Goal: Answer question/provide support: Share knowledge or assist other users

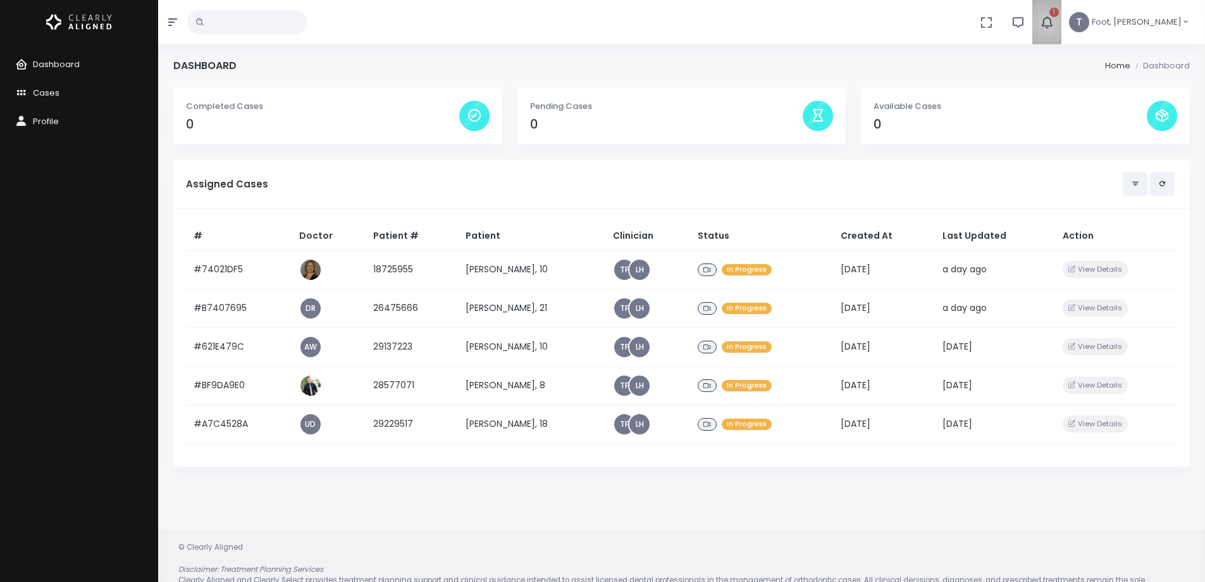
click at [1054, 23] on icon "button" at bounding box center [1047, 22] width 14 height 14
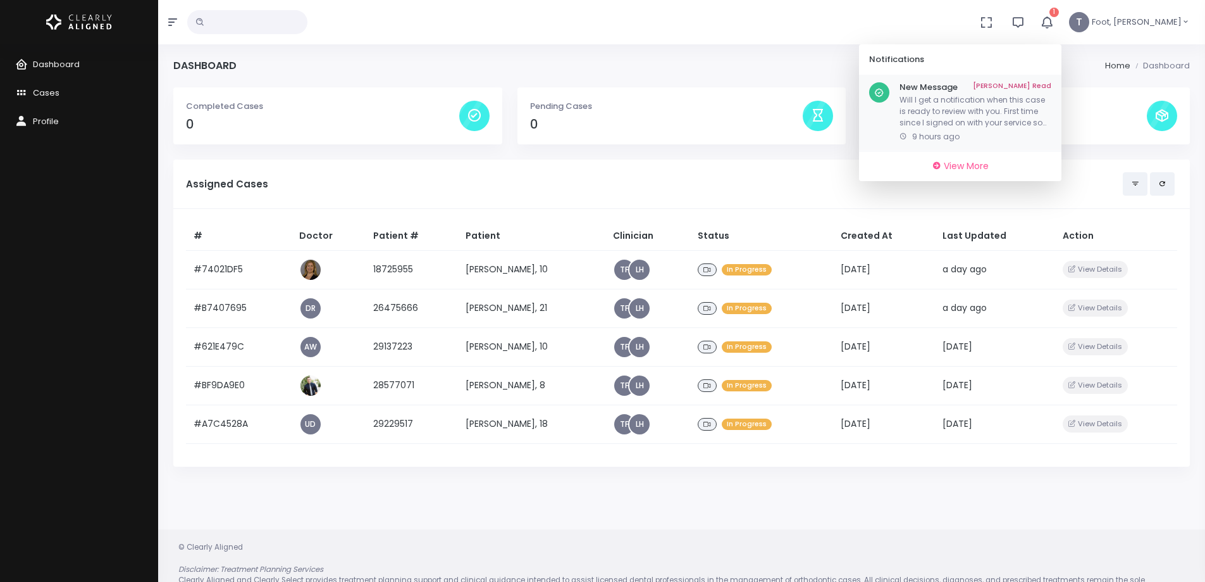
click at [1023, 120] on p "Will I get a notification when this case is ready to review with you. First tim…" at bounding box center [976, 111] width 152 height 34
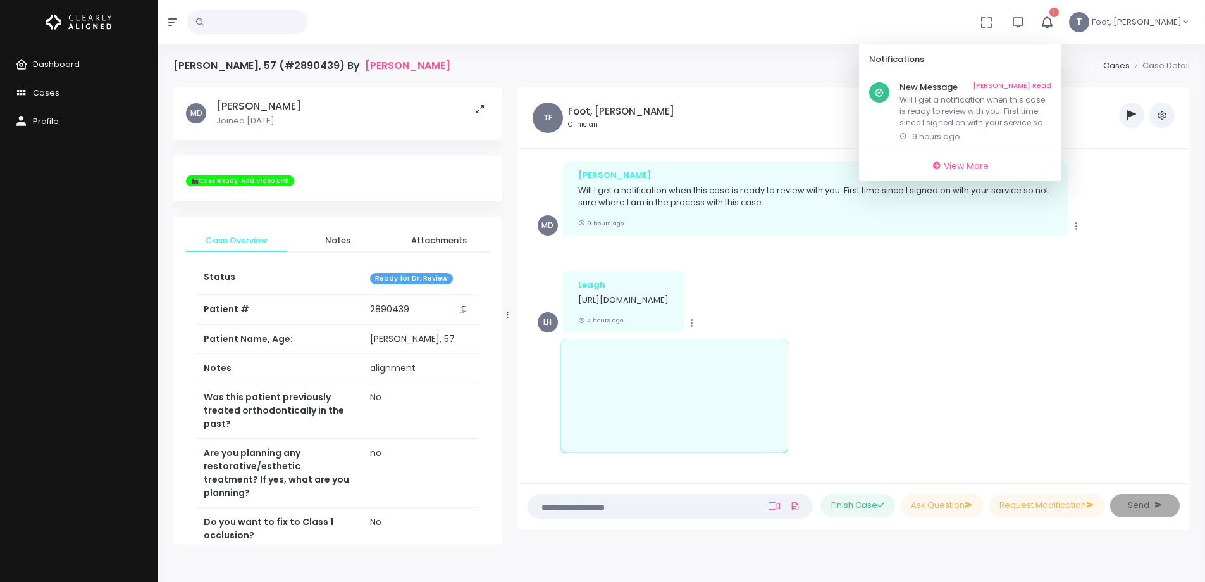
scroll to position [430, 0]
click at [1052, 87] on link "[PERSON_NAME] Read" at bounding box center [1012, 87] width 78 height 10
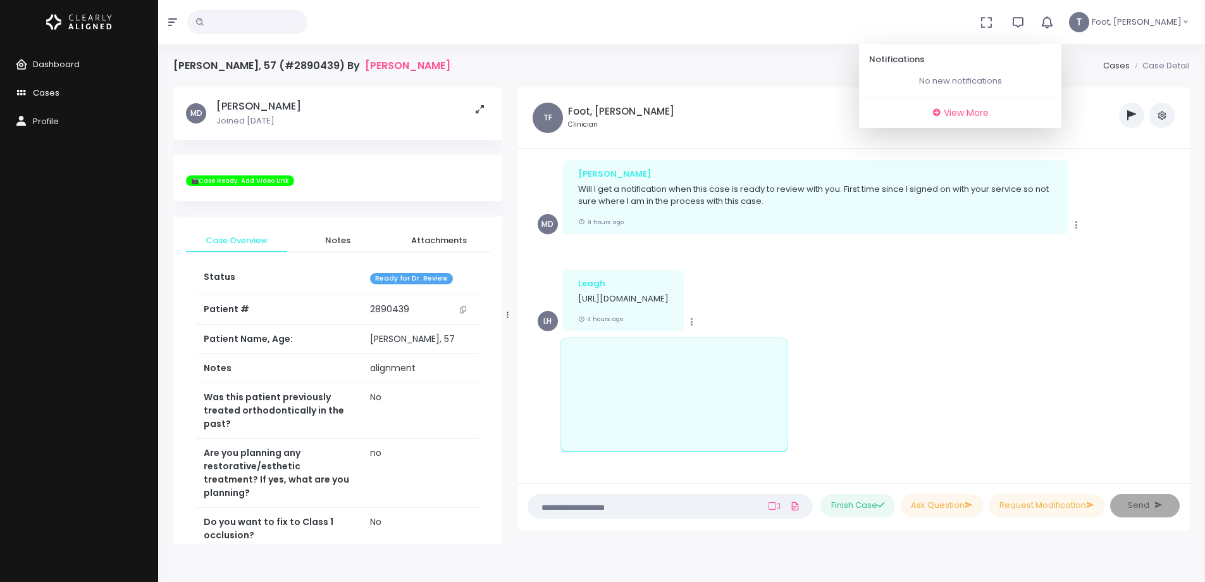
click at [50, 95] on span "Cases" at bounding box center [46, 93] width 27 height 12
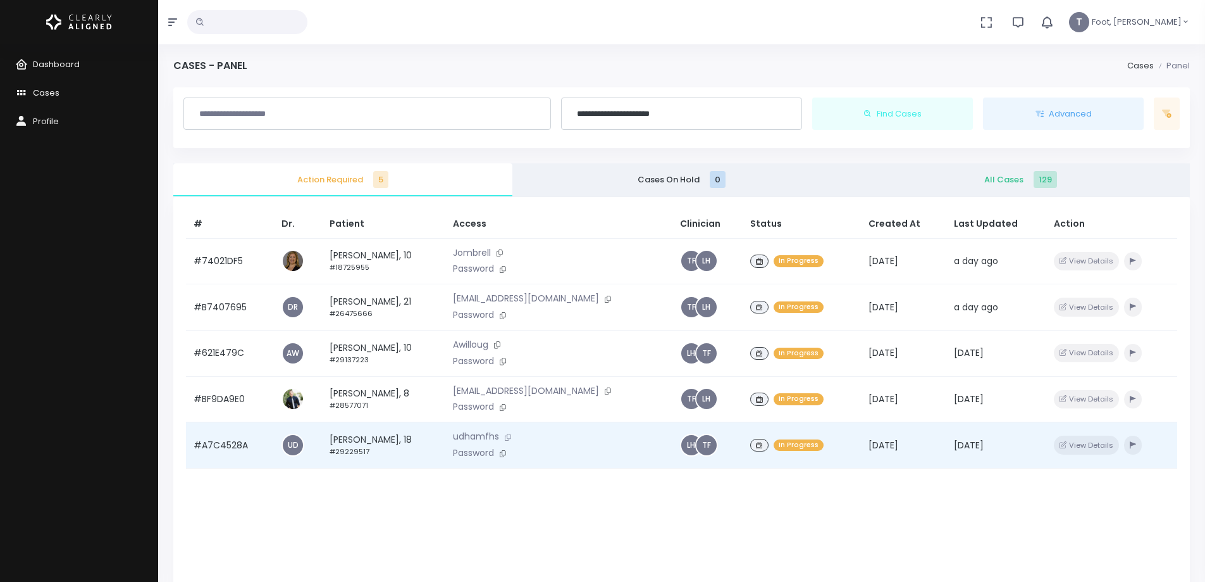
click at [511, 435] on icon at bounding box center [508, 436] width 6 height 7
click at [506, 456] on icon at bounding box center [503, 453] width 6 height 7
click at [356, 440] on td "[PERSON_NAME], 18 #29229517" at bounding box center [383, 445] width 123 height 46
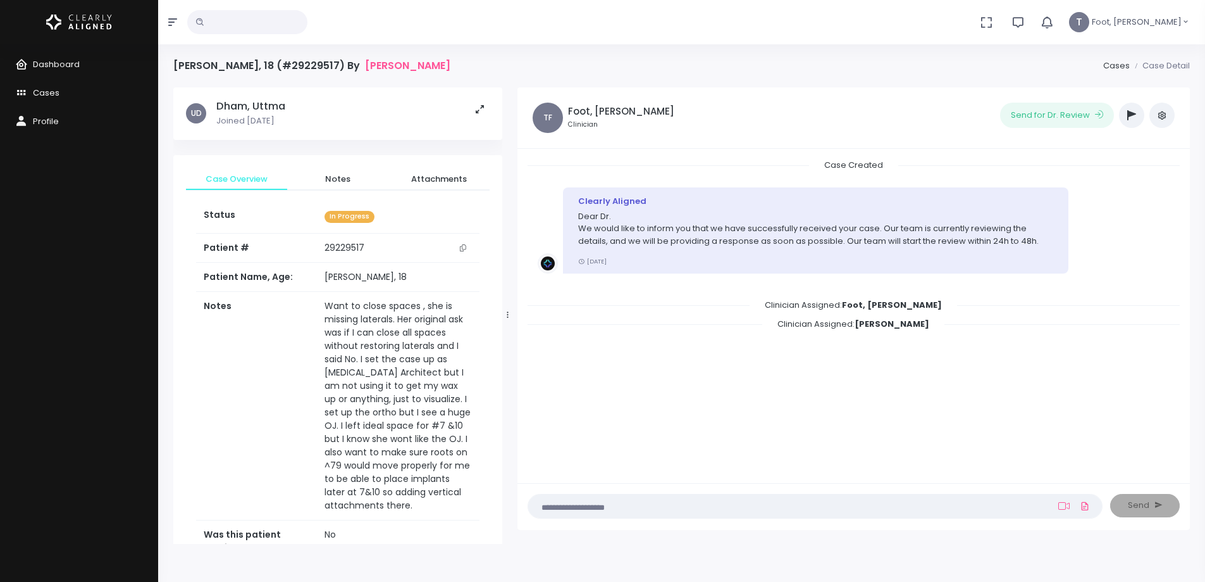
click at [1129, 116] on icon "button" at bounding box center [1132, 115] width 9 height 10
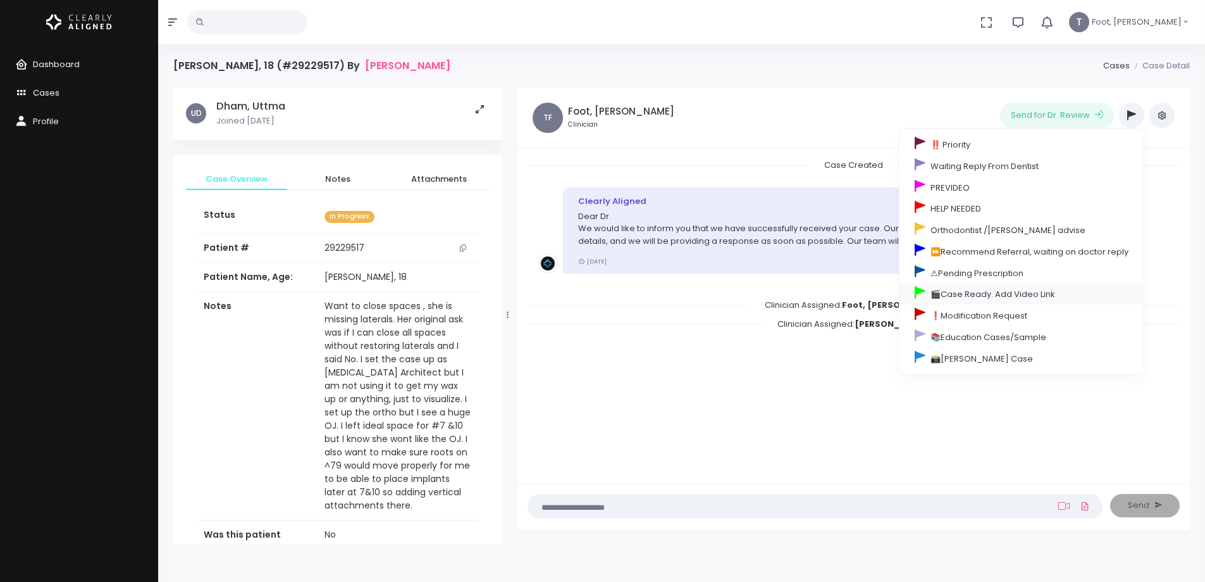
click at [955, 291] on link "🎬Case Ready. Add Video Link" at bounding box center [1022, 294] width 244 height 22
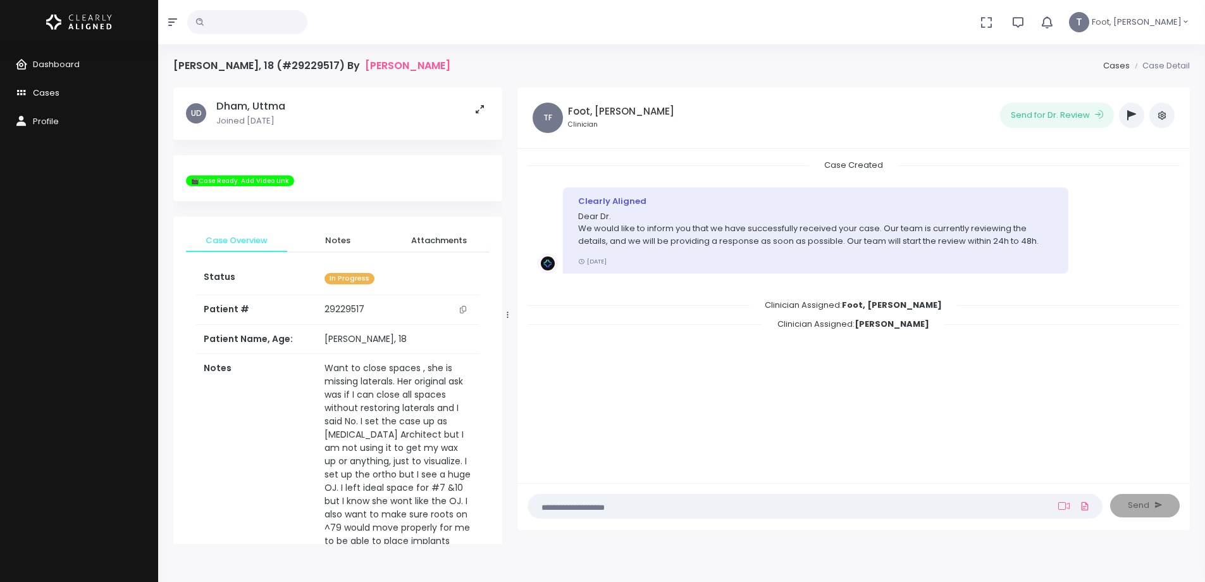
click at [47, 92] on span "Cases" at bounding box center [46, 93] width 27 height 12
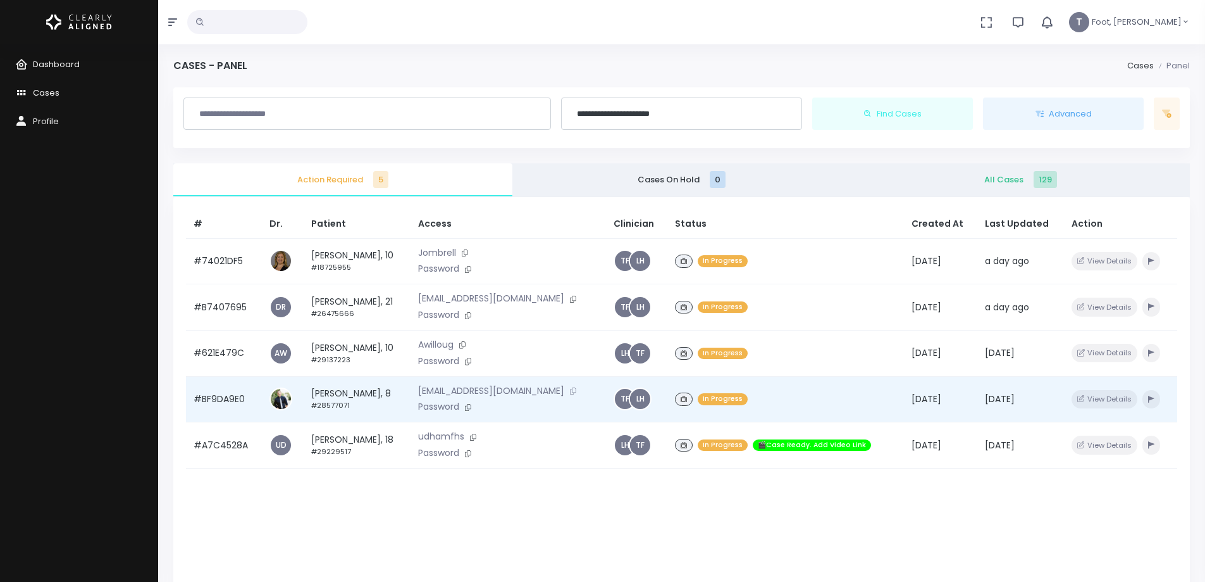
click at [573, 390] on button at bounding box center [573, 390] width 18 height 13
click at [471, 408] on icon at bounding box center [468, 407] width 6 height 7
click at [335, 392] on td "[PERSON_NAME], 8 #28577071" at bounding box center [357, 399] width 107 height 46
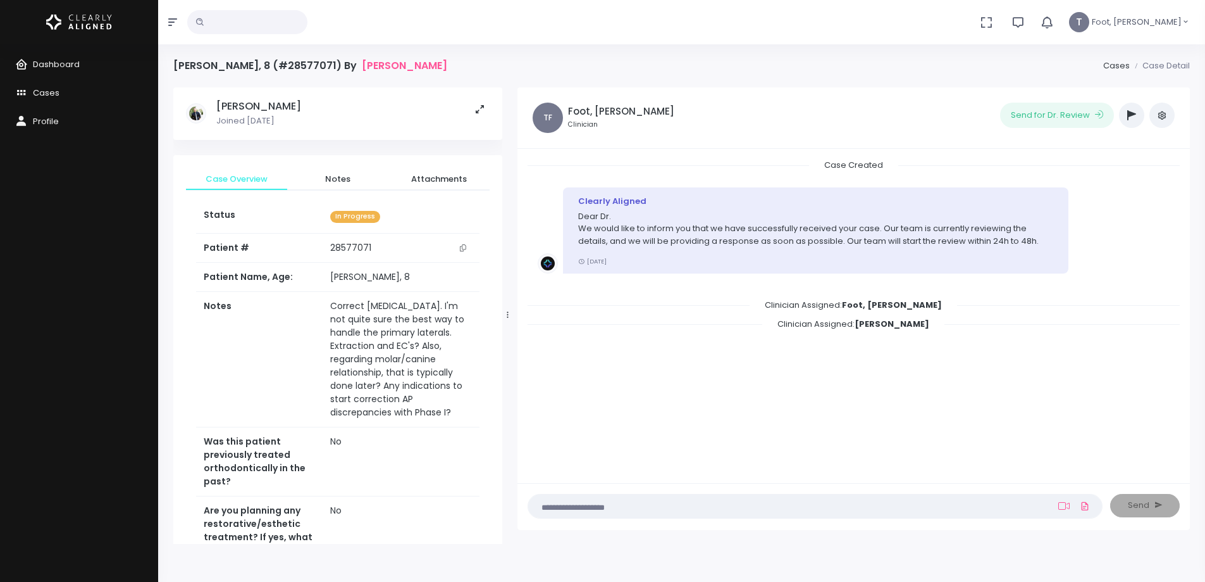
drag, startPoint x: 1133, startPoint y: 116, endPoint x: 1128, endPoint y: 126, distance: 10.5
click at [1133, 116] on icon "button" at bounding box center [1132, 115] width 9 height 10
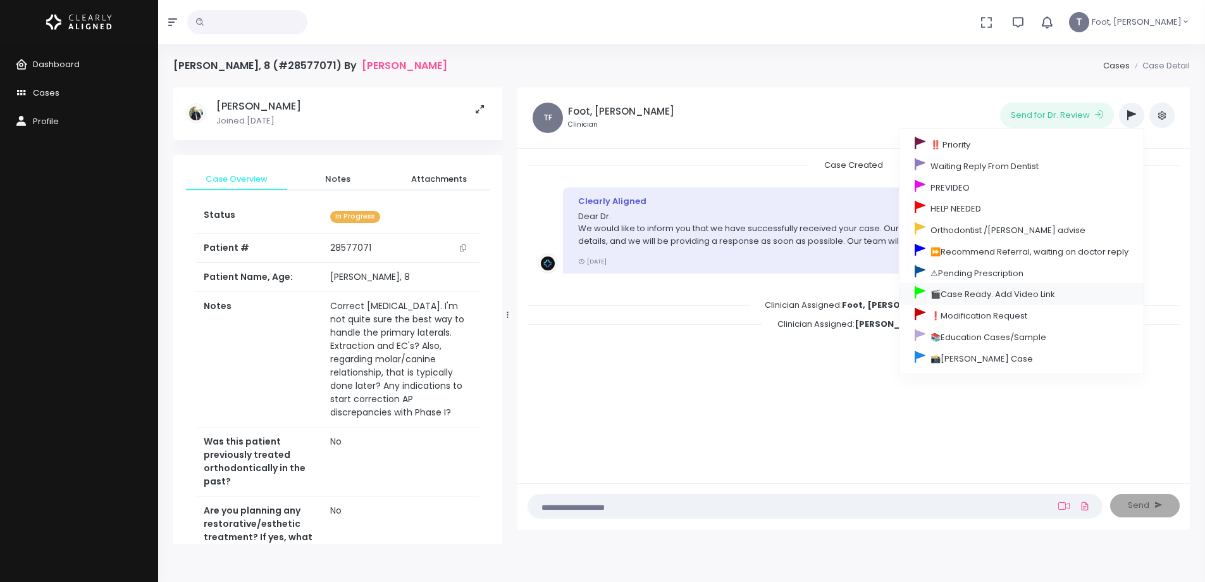
click at [970, 295] on link "🎬Case Ready. Add Video Link" at bounding box center [1022, 294] width 244 height 22
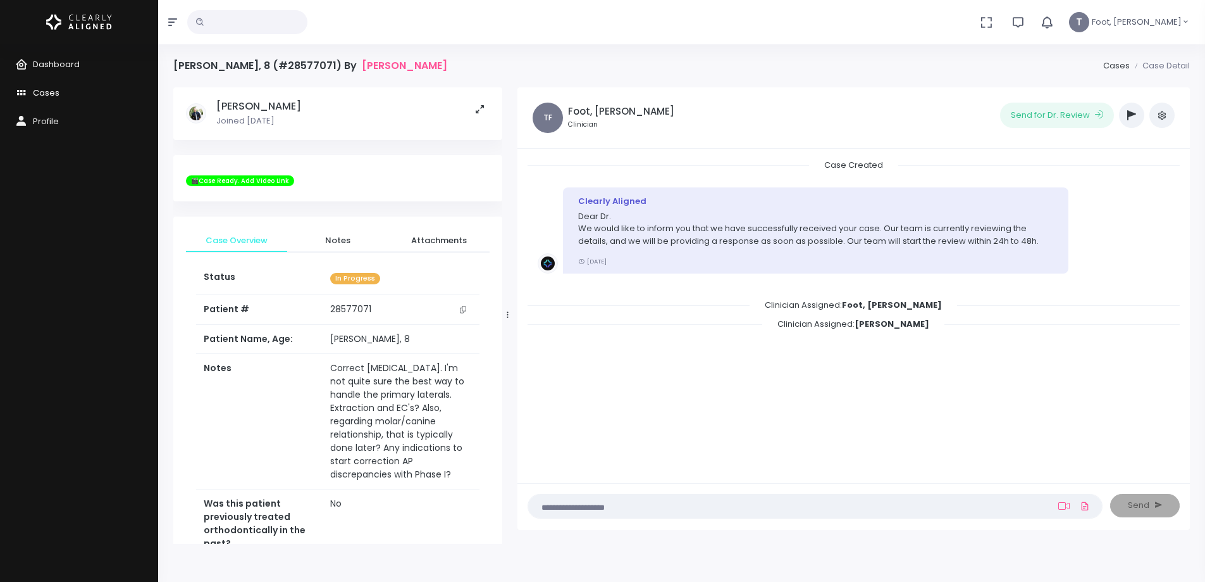
click at [50, 99] on link "Cases" at bounding box center [79, 93] width 158 height 28
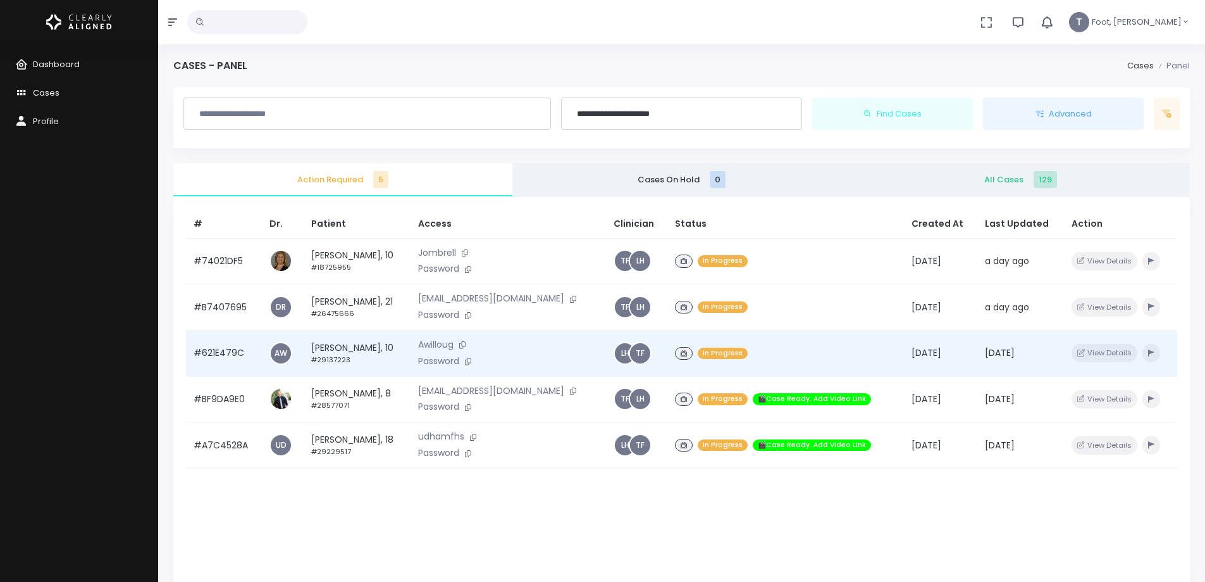
click at [359, 347] on td "[PERSON_NAME], 10 #29137223" at bounding box center [357, 353] width 107 height 46
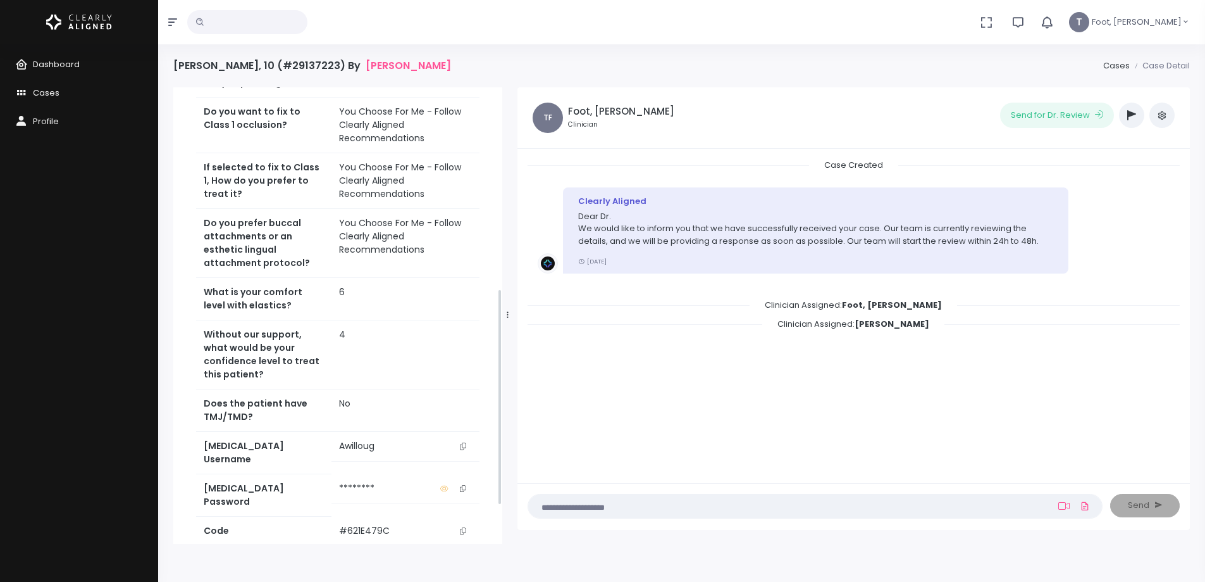
scroll to position [443, 0]
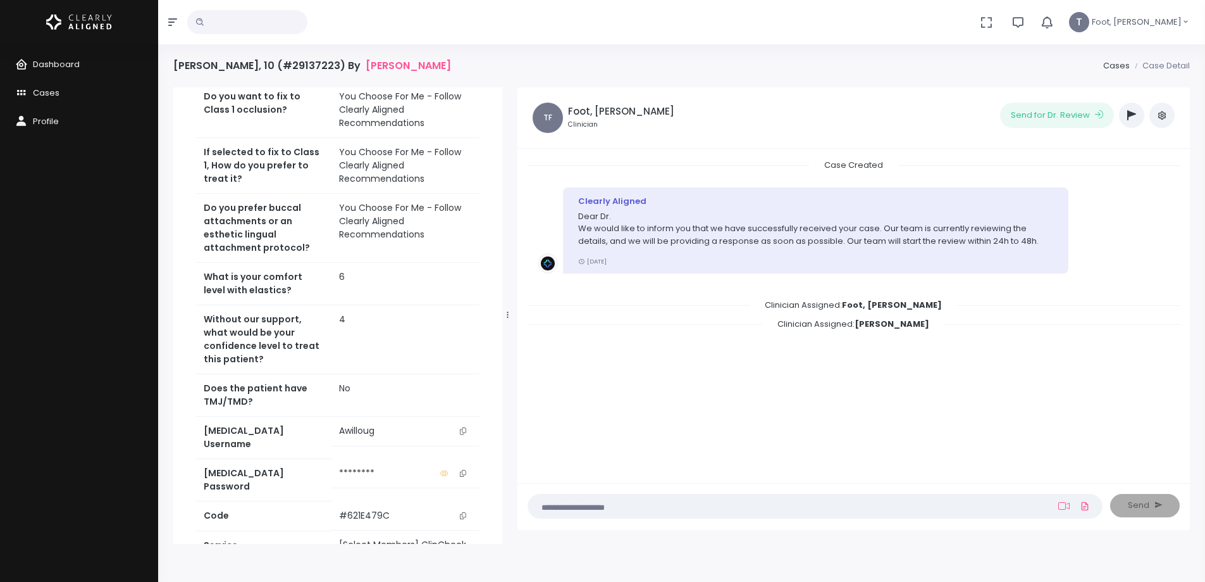
click at [461, 427] on icon "scrollable content" at bounding box center [463, 430] width 6 height 7
click at [25, 92] on icon "scrollable content" at bounding box center [24, 93] width 18 height 16
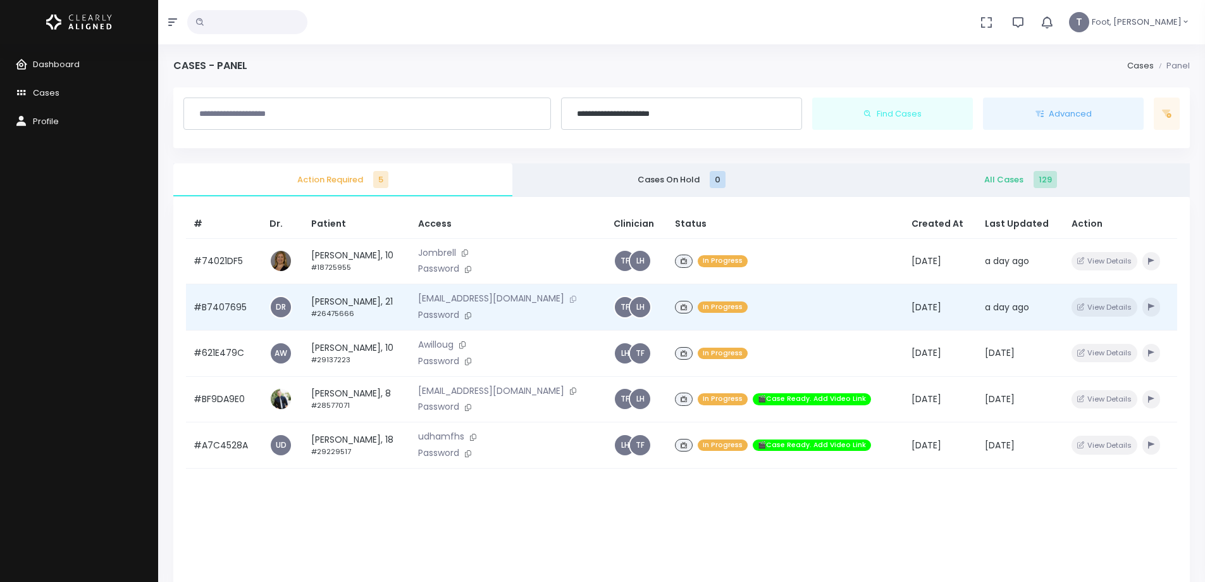
click at [570, 296] on icon at bounding box center [573, 298] width 6 height 7
click at [471, 314] on icon at bounding box center [468, 315] width 6 height 7
click at [365, 299] on td "[PERSON_NAME], 21 #26475666" at bounding box center [357, 307] width 107 height 46
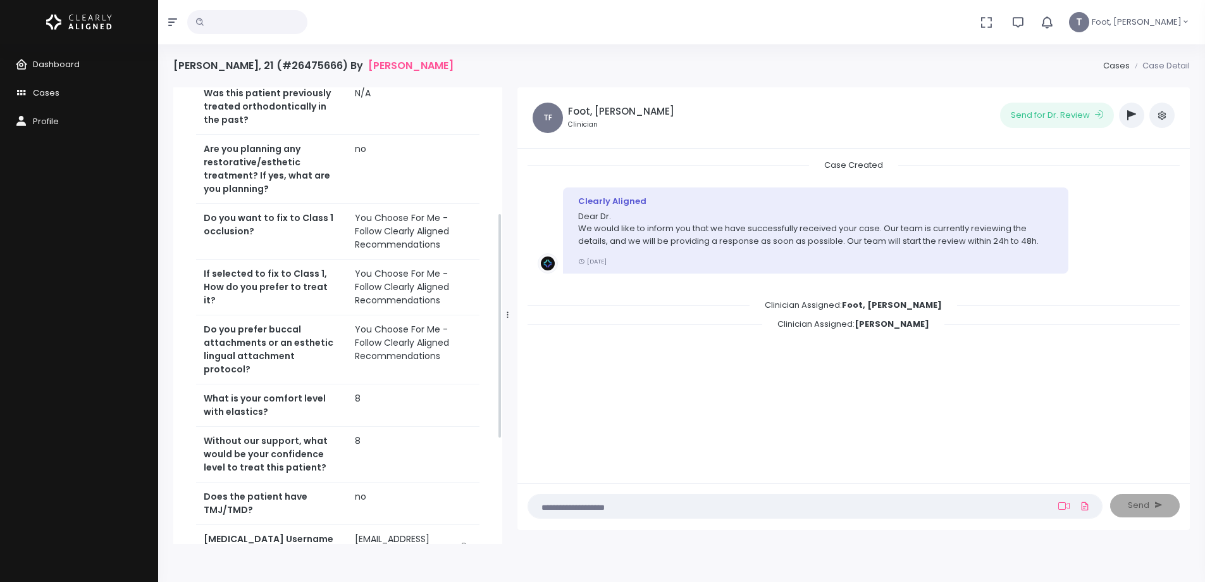
scroll to position [253, 0]
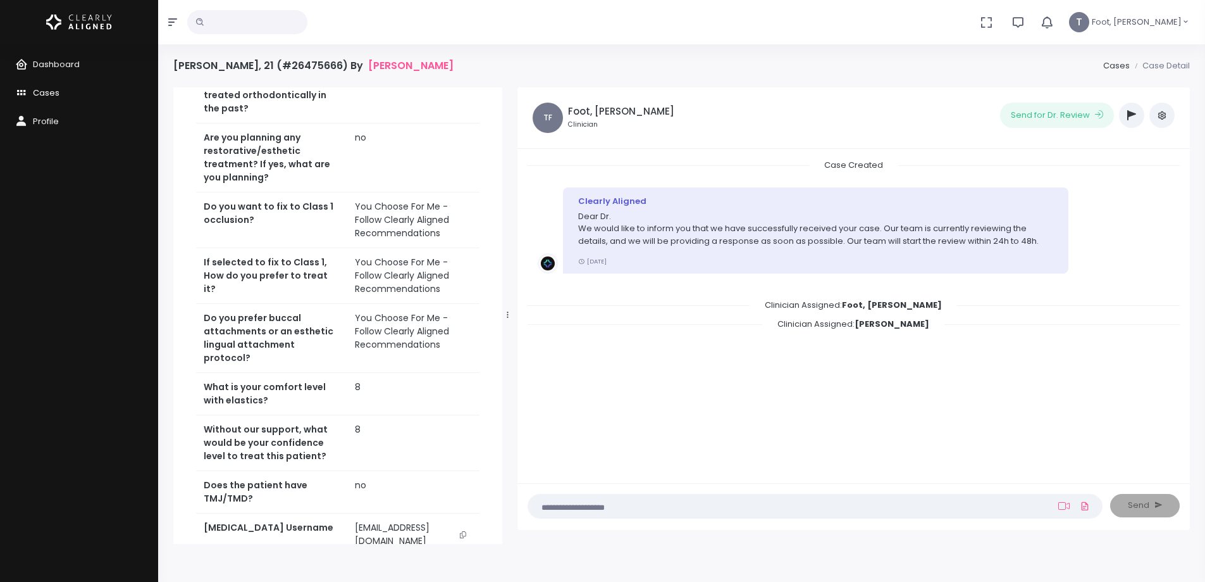
drag, startPoint x: 24, startPoint y: 88, endPoint x: 33, endPoint y: 87, distance: 8.9
click at [24, 88] on icon "scrollable content" at bounding box center [24, 93] width 18 height 16
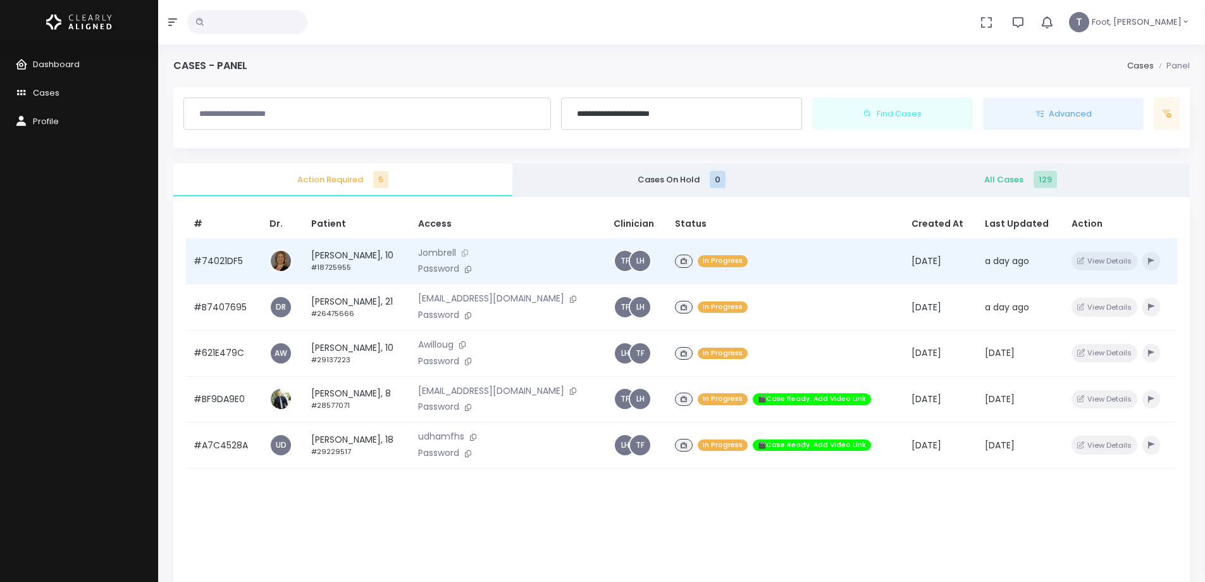
click at [468, 250] on icon at bounding box center [465, 252] width 6 height 7
click at [314, 256] on td "[PERSON_NAME], 10 #18725955" at bounding box center [357, 261] width 107 height 46
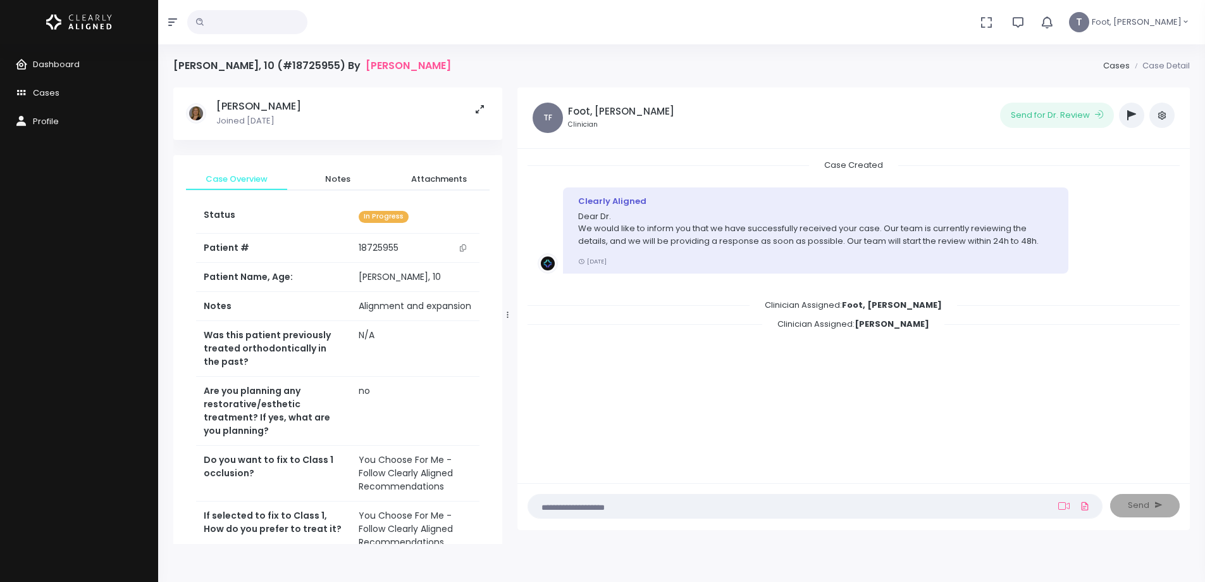
drag, startPoint x: 610, startPoint y: 508, endPoint x: 603, endPoint y: 500, distance: 10.8
click at [610, 508] on textarea at bounding box center [790, 506] width 509 height 14
click at [340, 176] on span "Notes" at bounding box center [337, 179] width 81 height 13
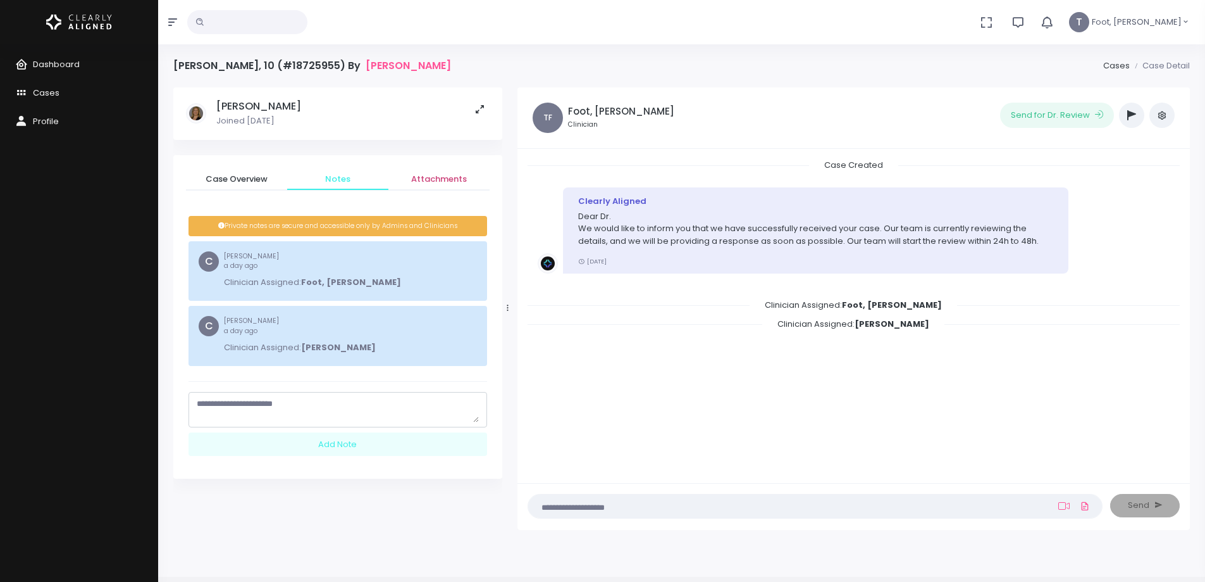
click at [449, 175] on span "Attachments" at bounding box center [439, 179] width 81 height 13
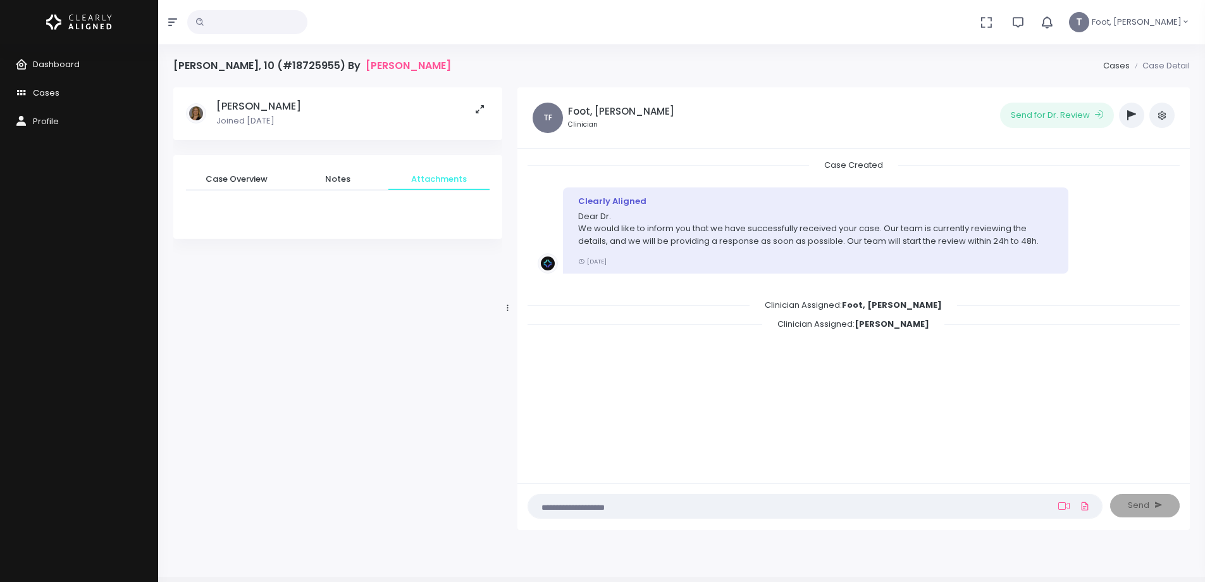
click at [580, 507] on textarea at bounding box center [790, 506] width 509 height 14
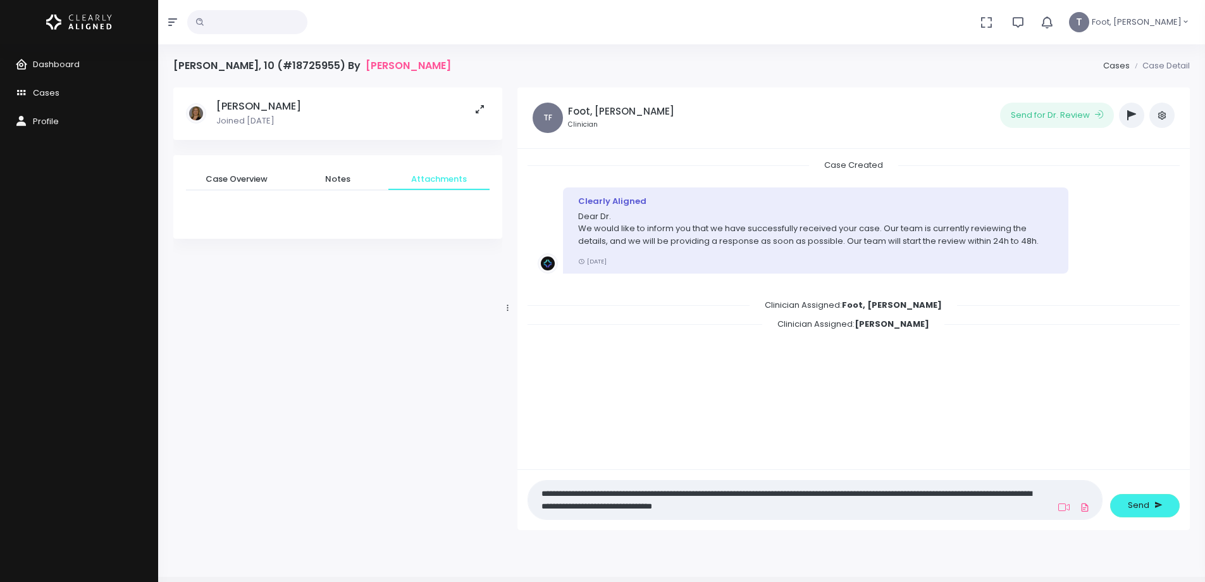
drag, startPoint x: 849, startPoint y: 506, endPoint x: 728, endPoint y: 509, distance: 121.5
click at [728, 509] on textarea "**********" at bounding box center [790, 499] width 509 height 28
type textarea "**********"
click at [1122, 501] on button "Send" at bounding box center [1145, 505] width 70 height 23
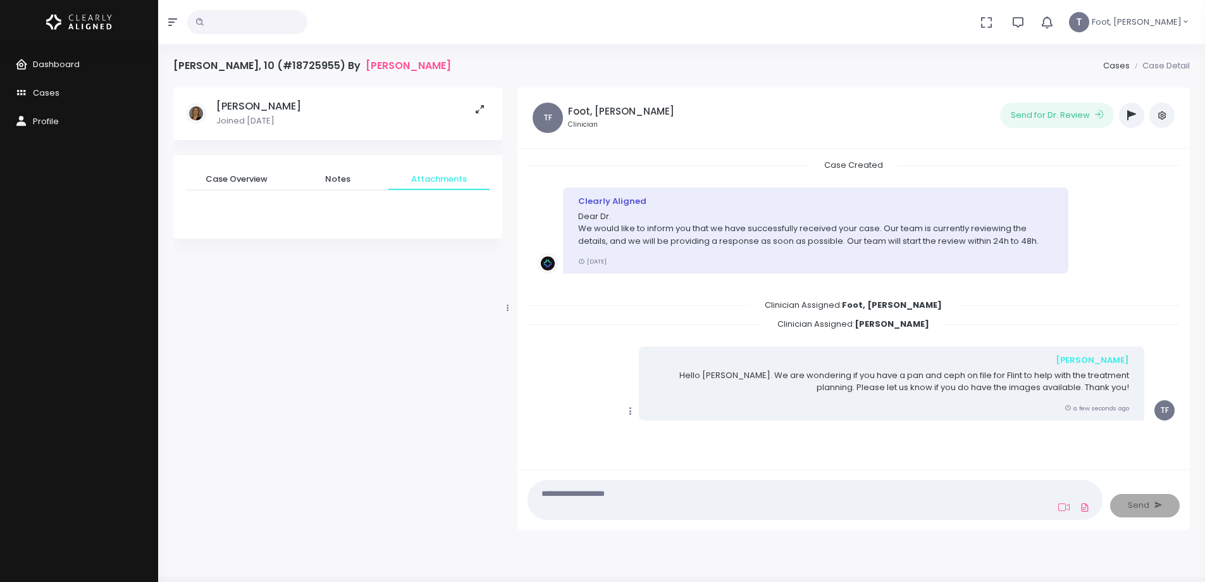
click at [1126, 115] on button "button" at bounding box center [1131, 115] width 25 height 25
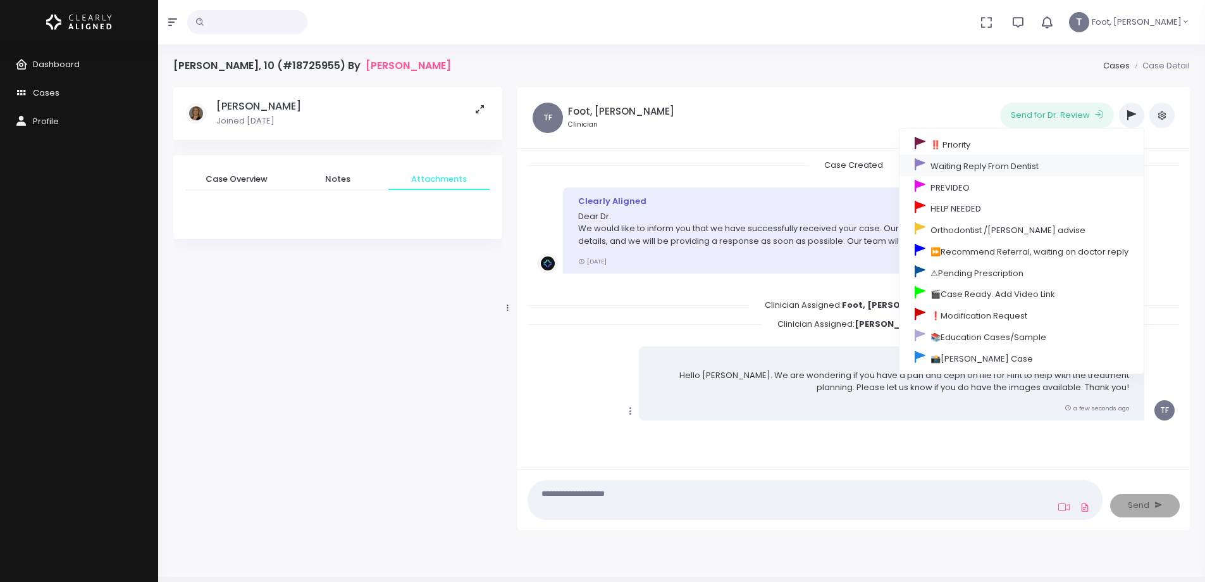
drag, startPoint x: 1006, startPoint y: 163, endPoint x: 948, endPoint y: 156, distance: 58.6
click at [1007, 163] on link "Waiting Reply From Dentist" at bounding box center [1022, 165] width 244 height 22
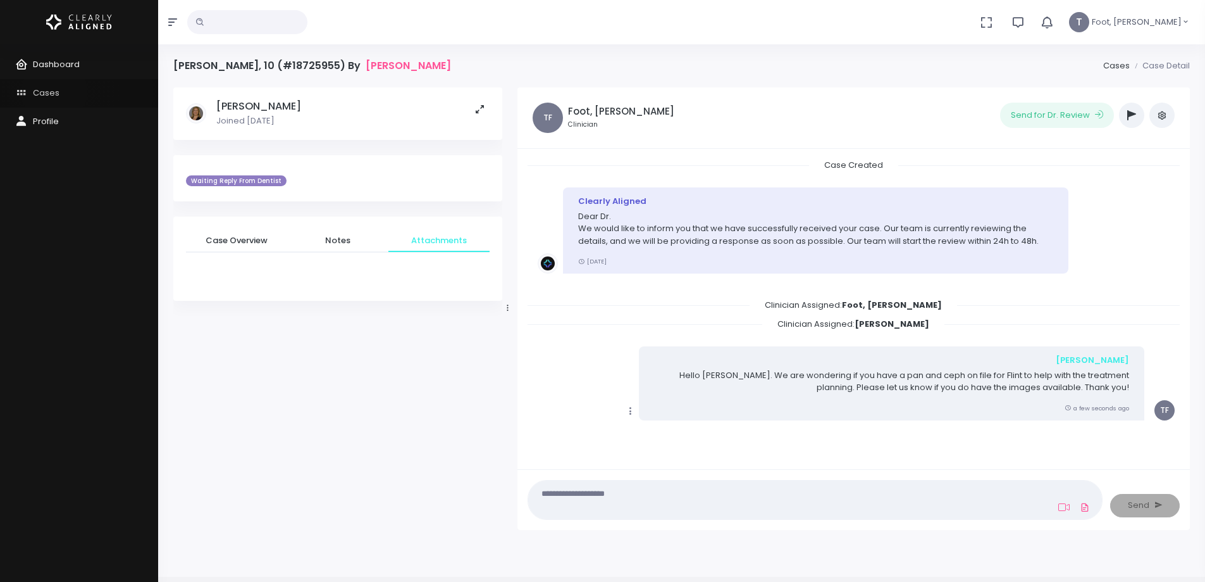
click at [54, 92] on span "Cases" at bounding box center [46, 93] width 27 height 12
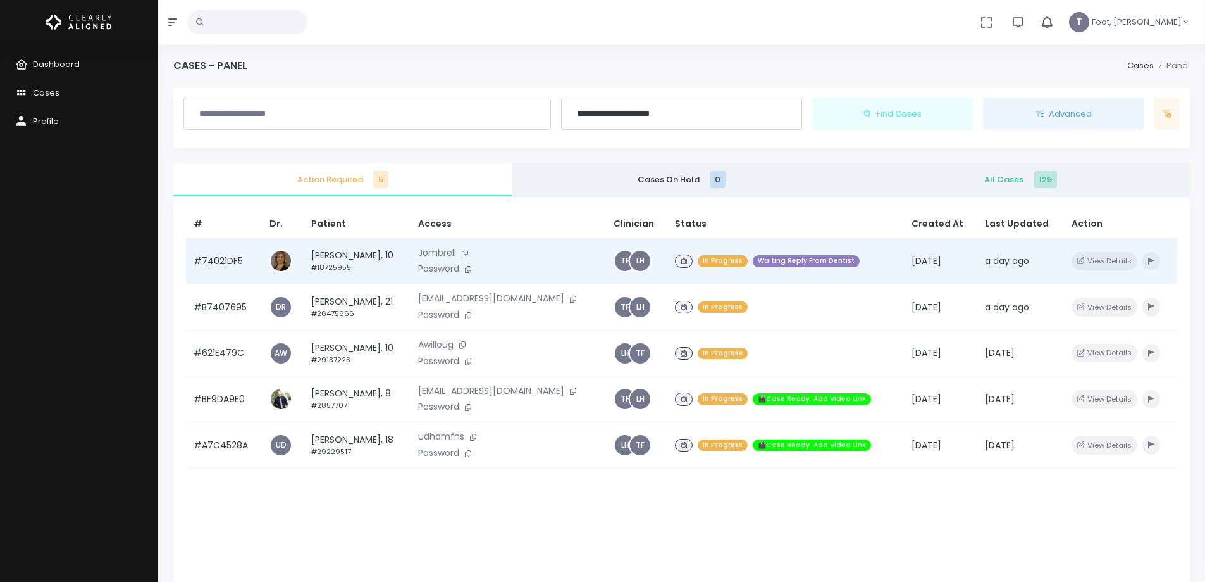
click at [349, 258] on td "[PERSON_NAME], 10 #18725955" at bounding box center [357, 261] width 107 height 46
